Goal: Navigation & Orientation: Find specific page/section

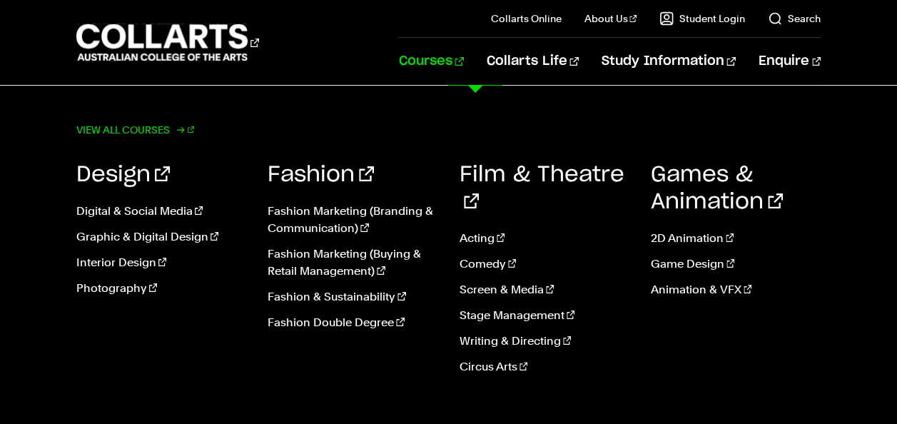
click at [171, 126] on link "View all courses" at bounding box center [135, 130] width 118 height 20
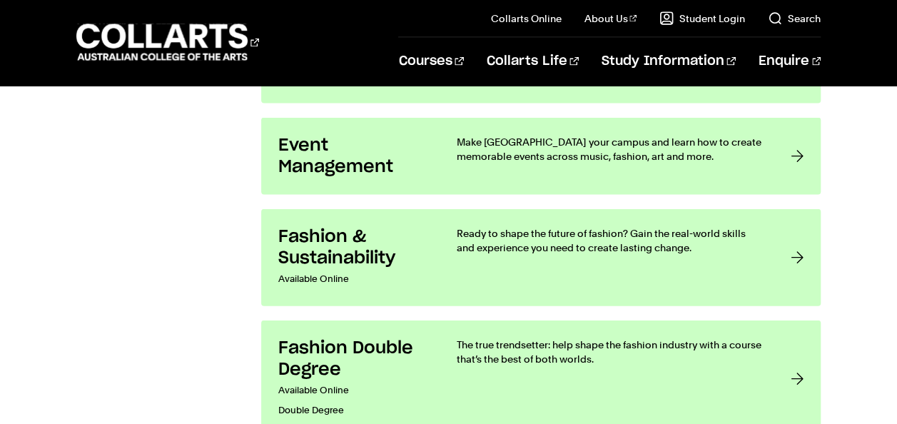
scroll to position [1519, 0]
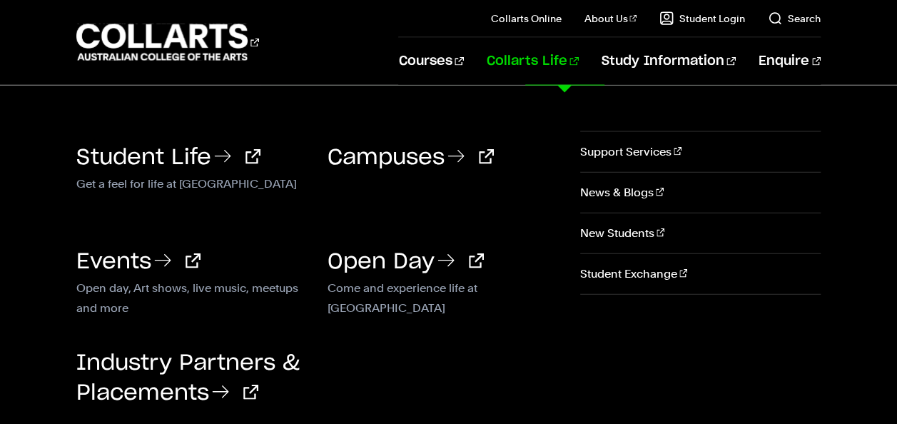
click at [579, 65] on link "Collarts Life" at bounding box center [533, 61] width 92 height 47
